Goal: Navigation & Orientation: Find specific page/section

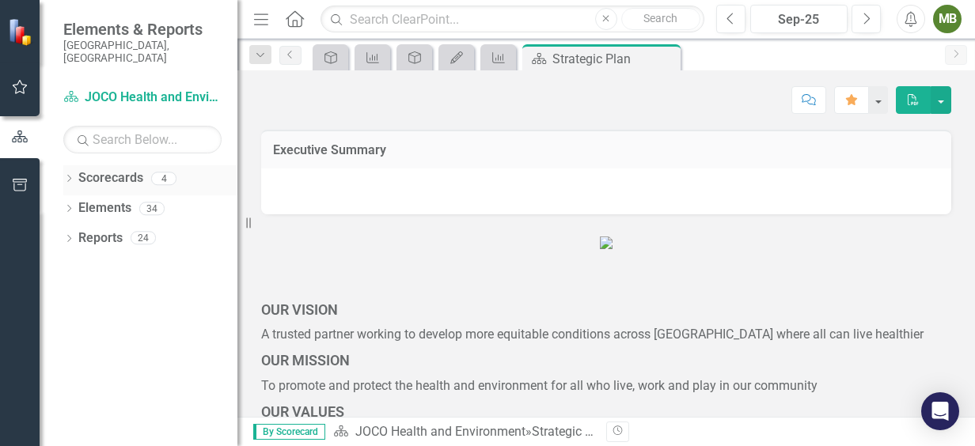
click at [65, 174] on div "Dropdown" at bounding box center [68, 180] width 11 height 13
click at [78, 203] on icon "Dropdown" at bounding box center [77, 207] width 12 height 9
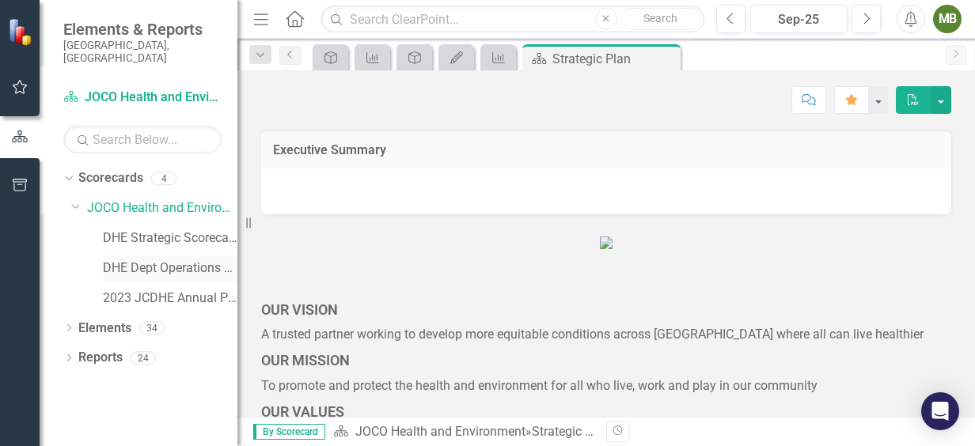
click at [149, 260] on link "DHE Dept Operations PM Scorecard" at bounding box center [170, 269] width 135 height 18
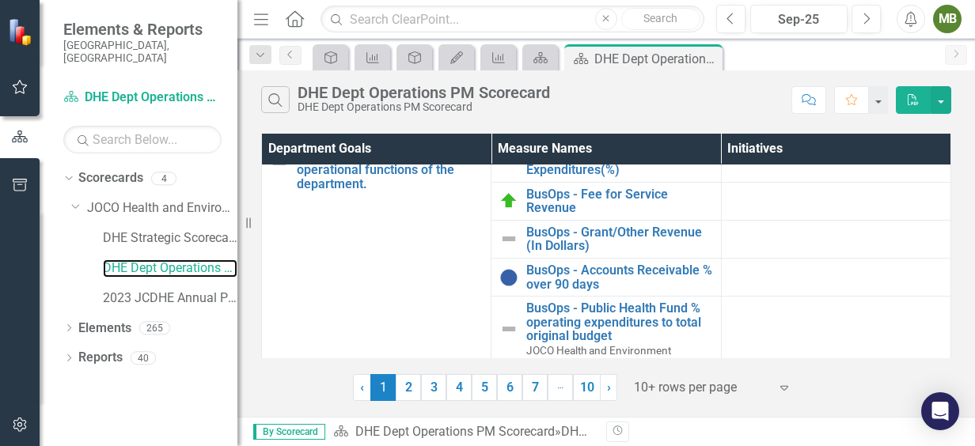
scroll to position [37, 0]
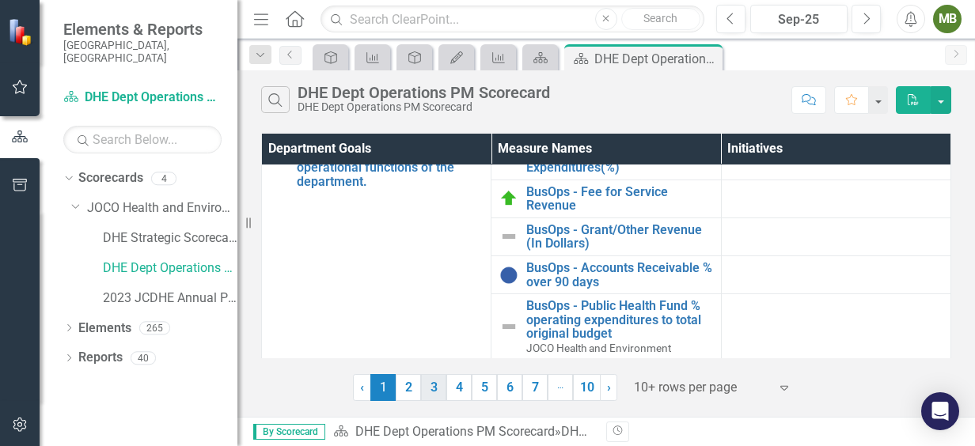
click at [432, 385] on link "3" at bounding box center [433, 387] width 25 height 27
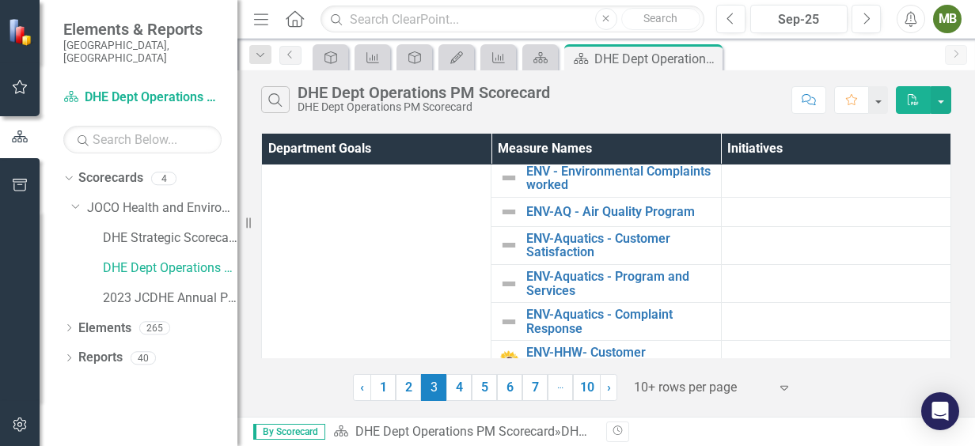
scroll to position [85, 0]
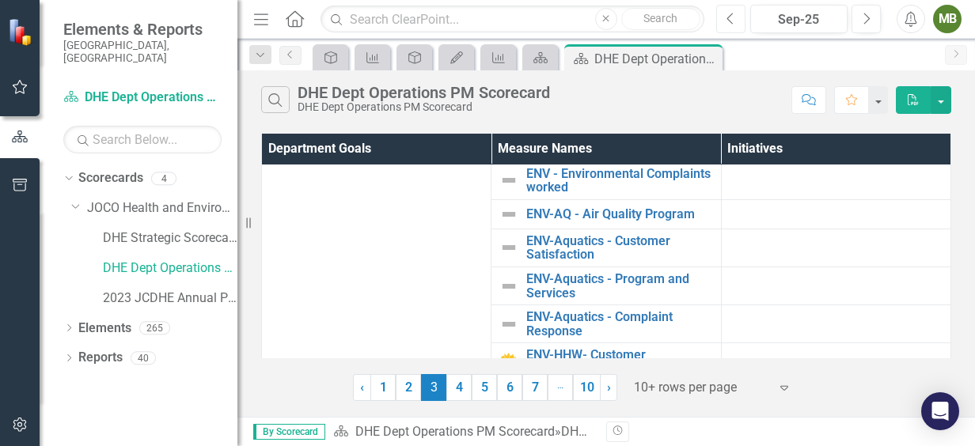
click at [722, 9] on button "Previous" at bounding box center [730, 19] width 29 height 28
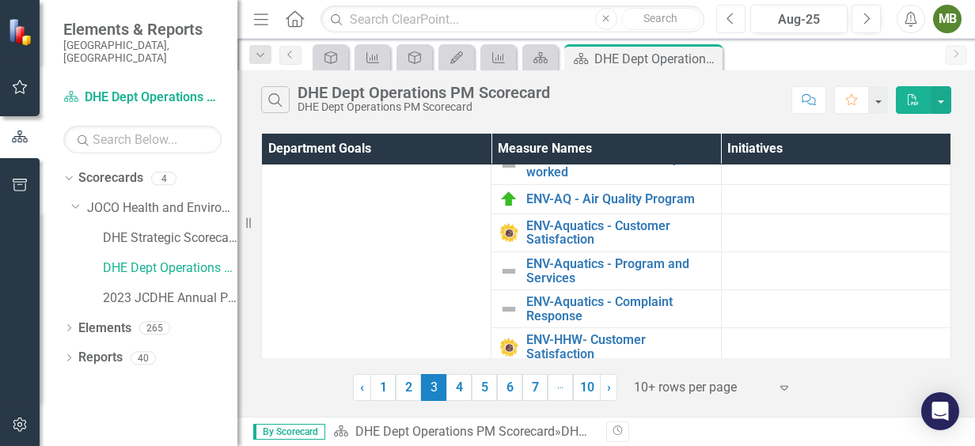
scroll to position [104, 0]
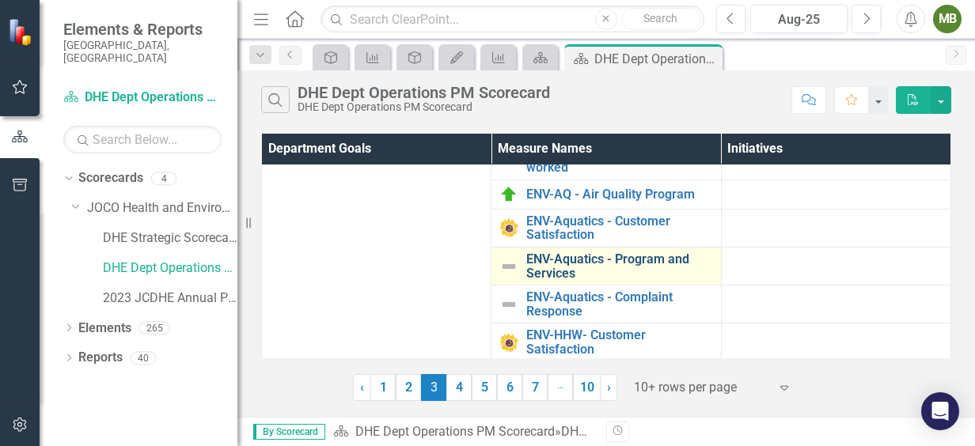
click at [535, 270] on link "ENV-Aquatics - Program and Services" at bounding box center [619, 266] width 186 height 28
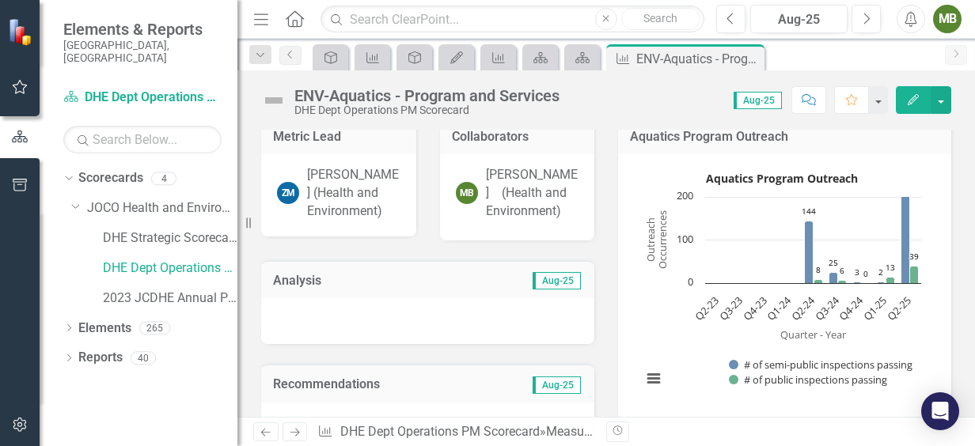
scroll to position [227, 0]
